Goal: Task Accomplishment & Management: Use online tool/utility

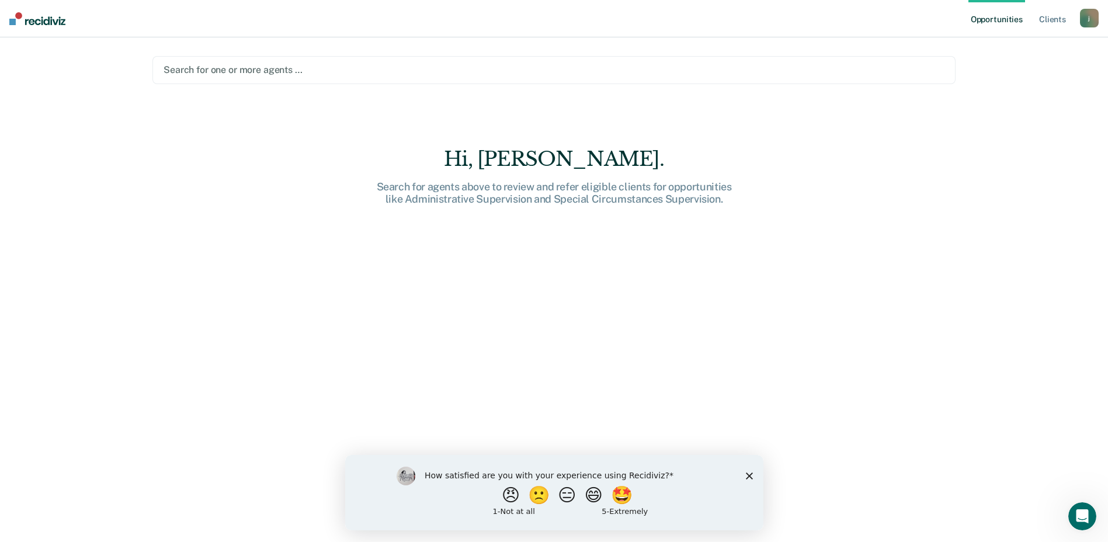
click at [225, 69] on div at bounding box center [554, 69] width 781 height 13
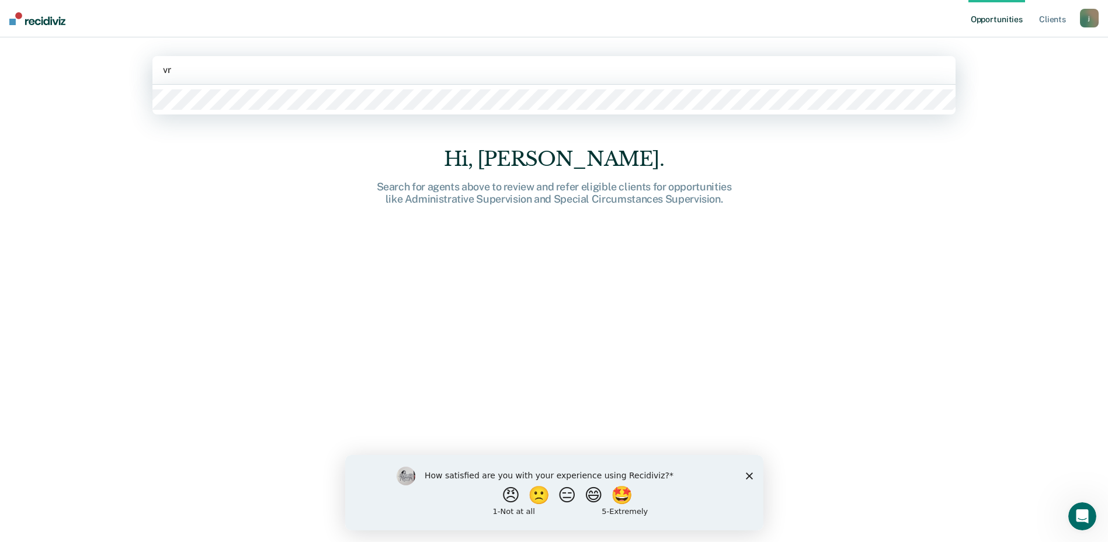
type input "vro"
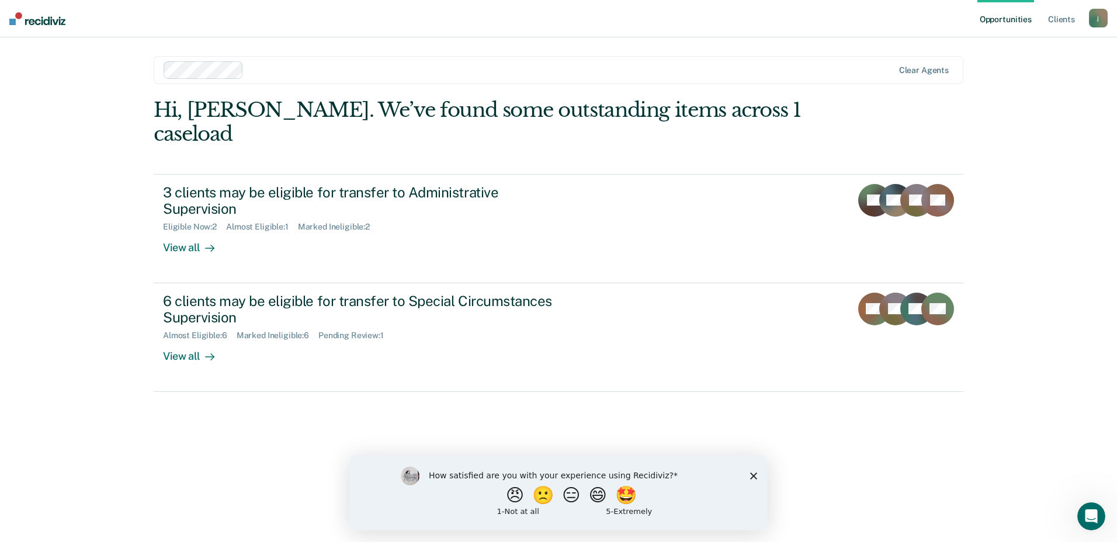
click at [753, 474] on polygon "Close survey" at bounding box center [753, 475] width 7 height 7
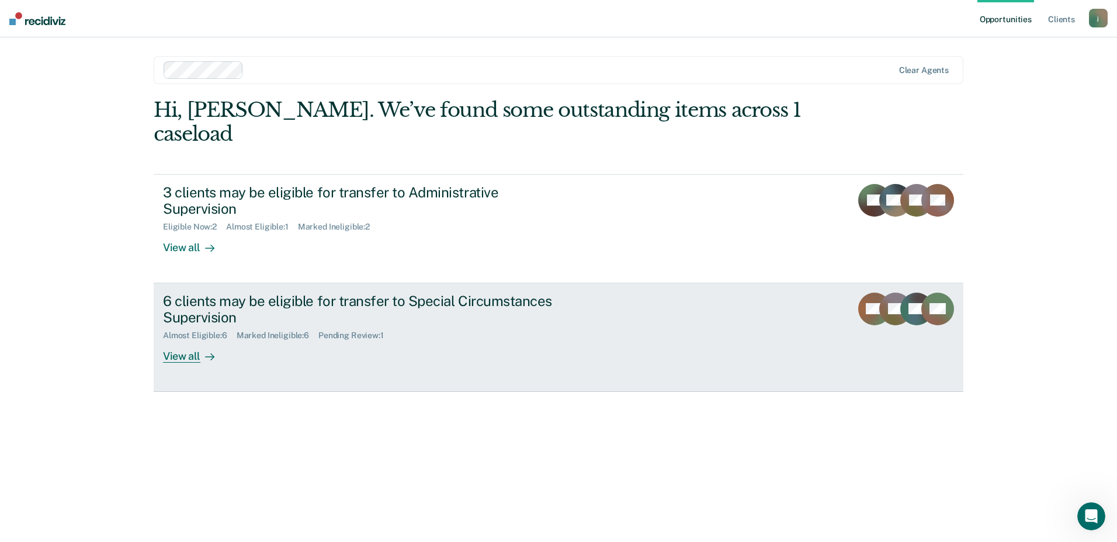
click at [227, 293] on div "6 clients may be eligible for transfer to Special Circumstances Supervision" at bounding box center [368, 310] width 410 height 34
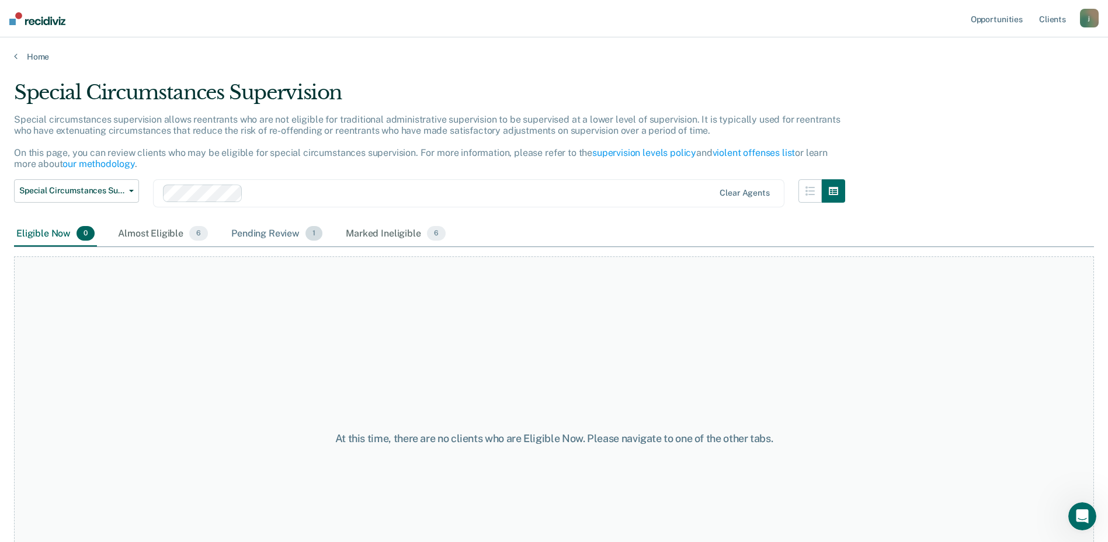
click at [287, 230] on div "Pending Review 1" at bounding box center [277, 234] width 96 height 26
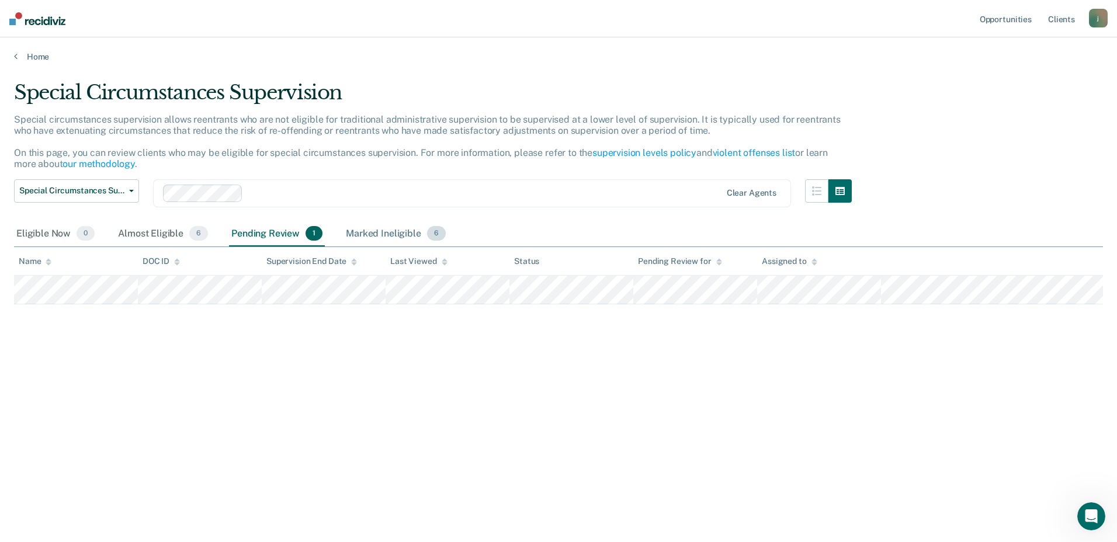
click at [383, 238] on div "Marked Ineligible 6" at bounding box center [396, 234] width 105 height 26
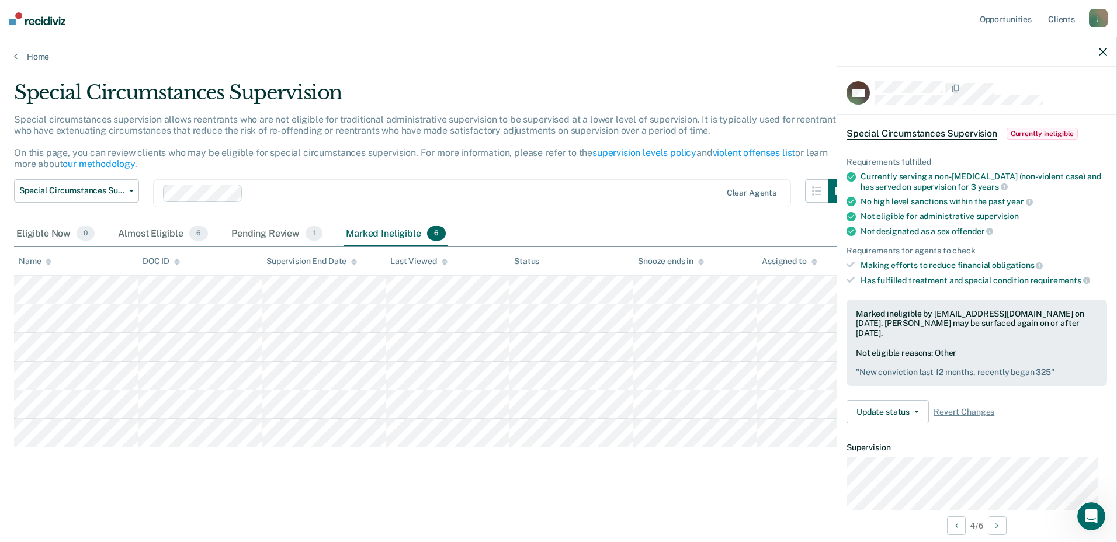
click at [1105, 51] on icon "button" at bounding box center [1103, 52] width 8 height 8
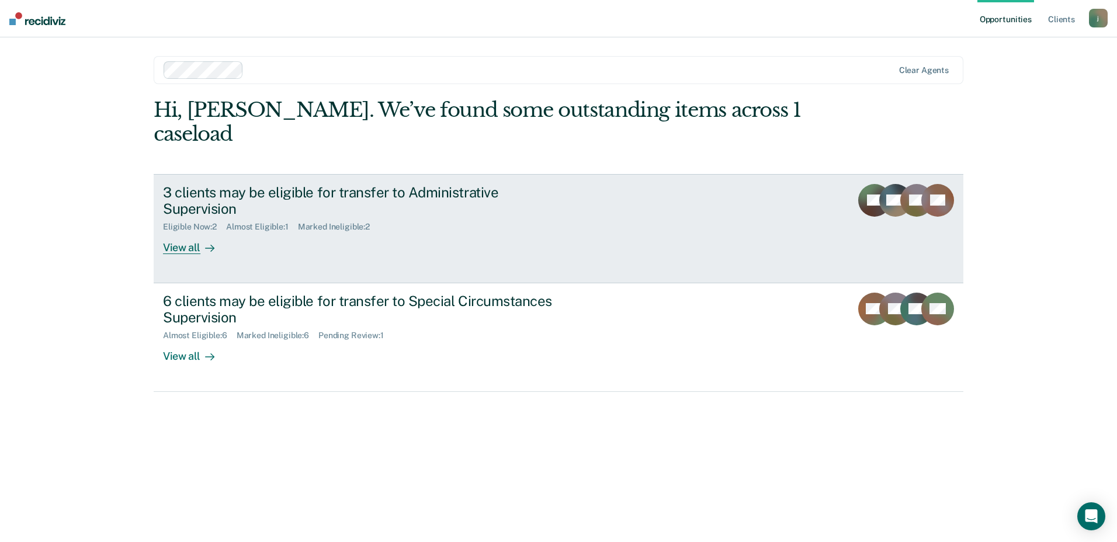
click at [207, 184] on div "3 clients may be eligible for transfer to Administrative Supervision" at bounding box center [368, 201] width 410 height 34
